Goal: Find specific page/section: Find specific page/section

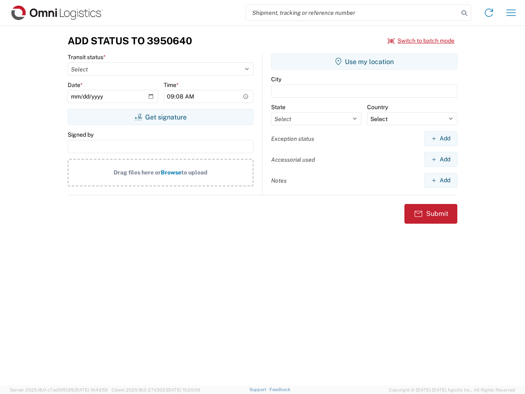
click at [352, 13] on input "search" at bounding box center [352, 13] width 213 height 16
click at [464, 13] on icon at bounding box center [464, 12] width 11 height 11
click at [489, 13] on icon at bounding box center [489, 12] width 13 height 13
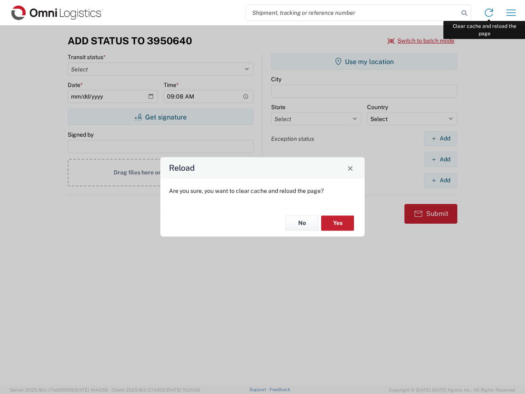
click at [511, 13] on div "Reload Are you sure, you want to clear cache and reload the page? No Yes" at bounding box center [262, 197] width 525 height 394
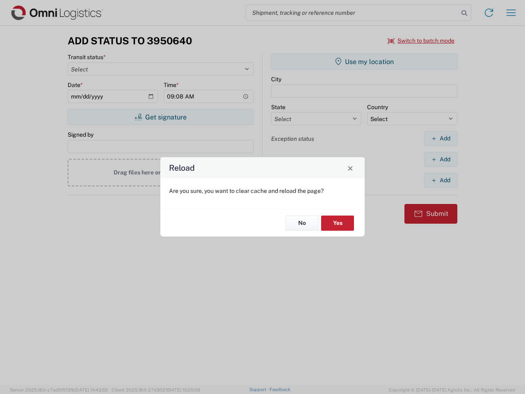
click at [421, 41] on div "Reload Are you sure, you want to clear cache and reload the page? No Yes" at bounding box center [262, 197] width 525 height 394
click at [160, 117] on div "Reload Are you sure, you want to clear cache and reload the page? No Yes" at bounding box center [262, 197] width 525 height 394
click at [364, 62] on div "Reload Are you sure, you want to clear cache and reload the page? No Yes" at bounding box center [262, 197] width 525 height 394
click at [441, 138] on div "Reload Are you sure, you want to clear cache and reload the page? No Yes" at bounding box center [262, 197] width 525 height 394
click at [441, 159] on div "Reload Are you sure, you want to clear cache and reload the page? No Yes" at bounding box center [262, 197] width 525 height 394
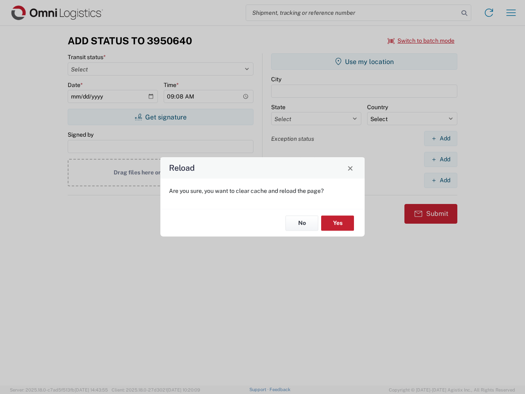
click at [441, 180] on div "Reload Are you sure, you want to clear cache and reload the page? No Yes" at bounding box center [262, 197] width 525 height 394
